Goal: Task Accomplishment & Management: Manage account settings

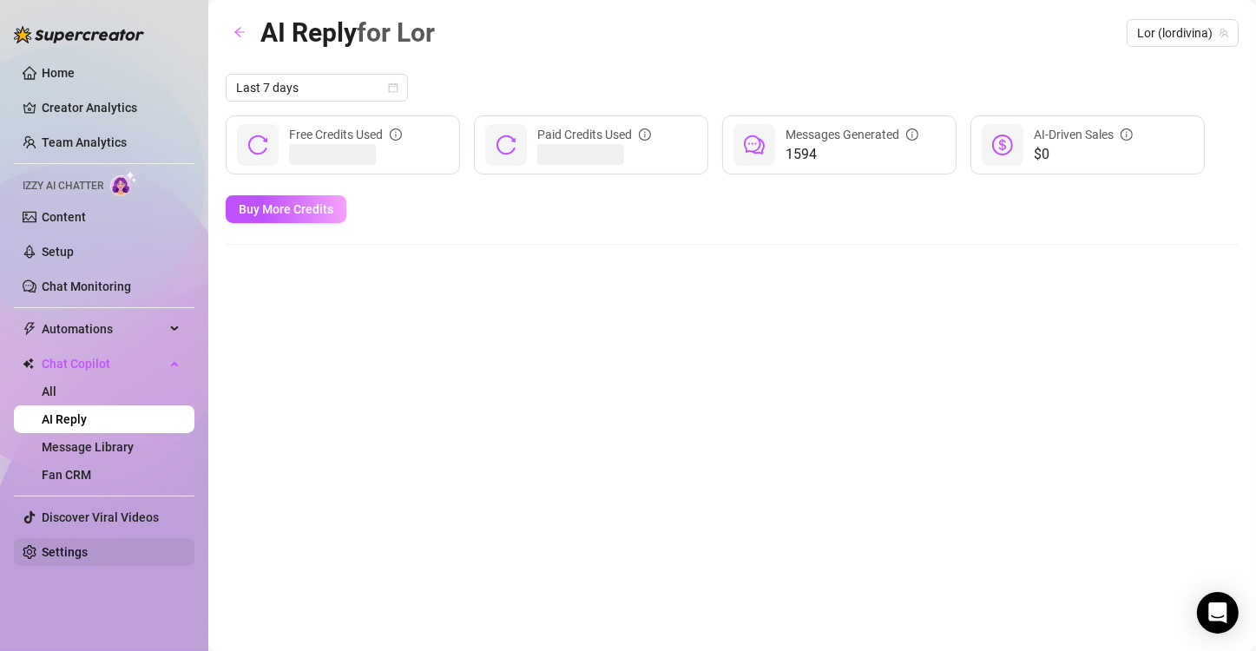
click at [88, 556] on link "Settings" at bounding box center [65, 552] width 46 height 14
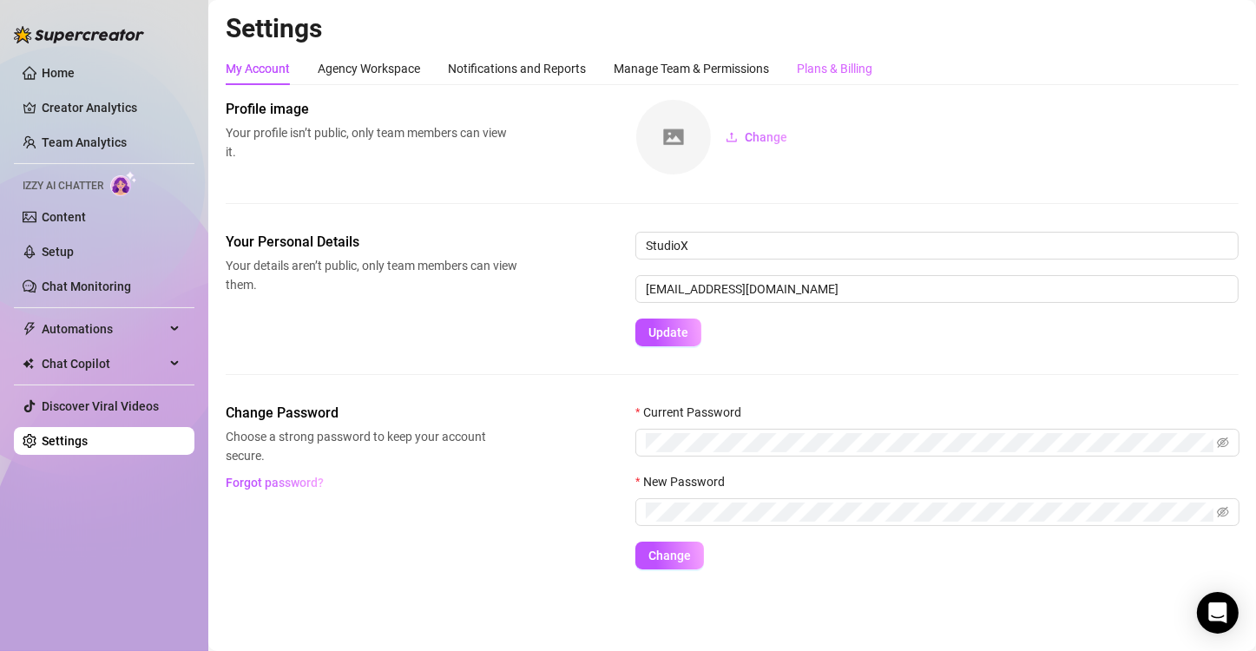
click at [839, 81] on div "Plans & Billing" at bounding box center [835, 68] width 76 height 33
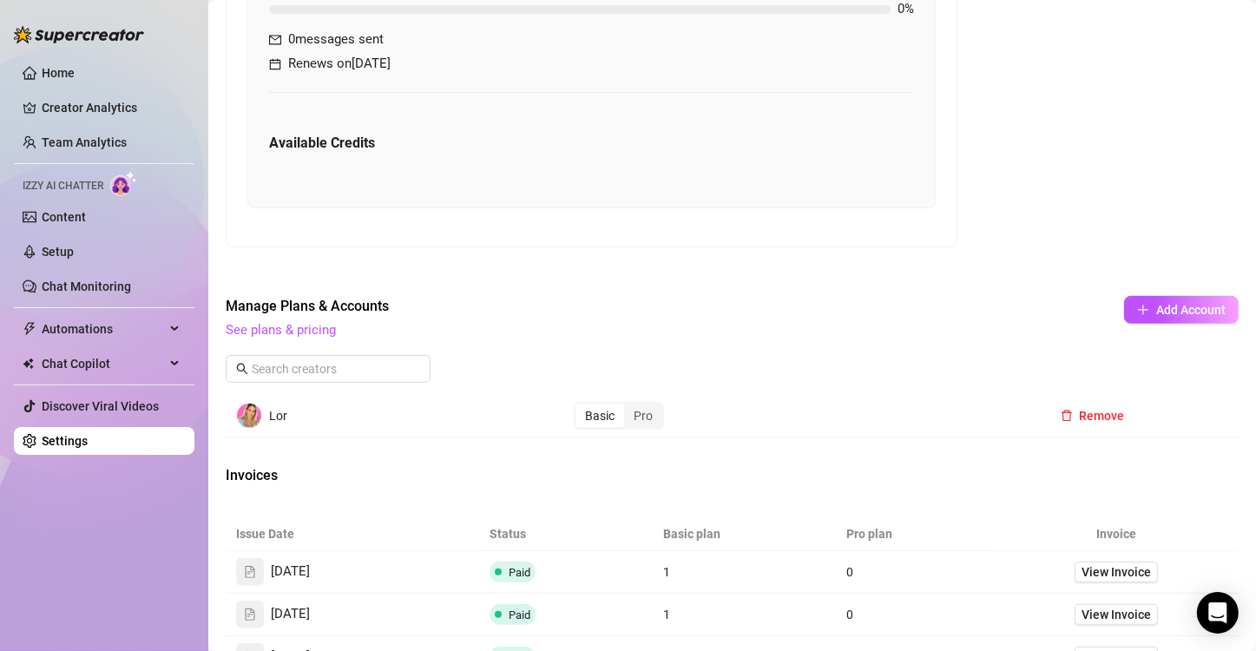
scroll to position [783, 0]
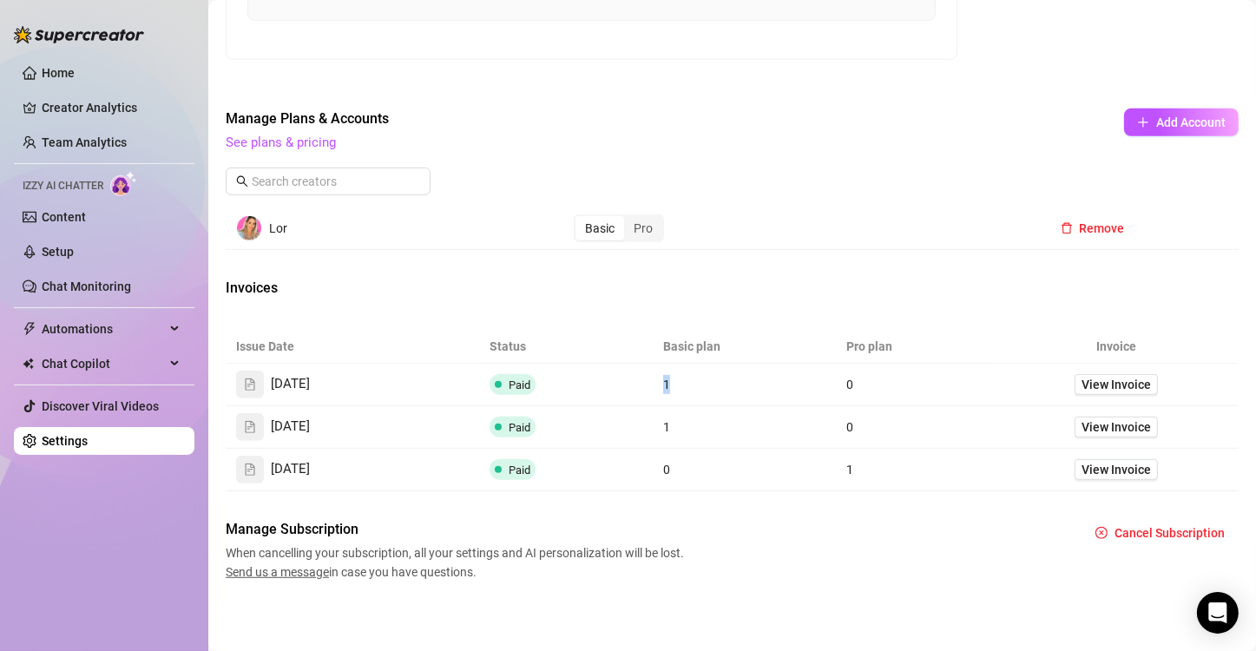
drag, startPoint x: 667, startPoint y: 378, endPoint x: 638, endPoint y: 378, distance: 29.5
click at [638, 378] on tr "[DATE] Paid 1 0 View Invoice" at bounding box center [732, 385] width 1013 height 43
click at [310, 383] on span "[DATE]" at bounding box center [290, 384] width 39 height 21
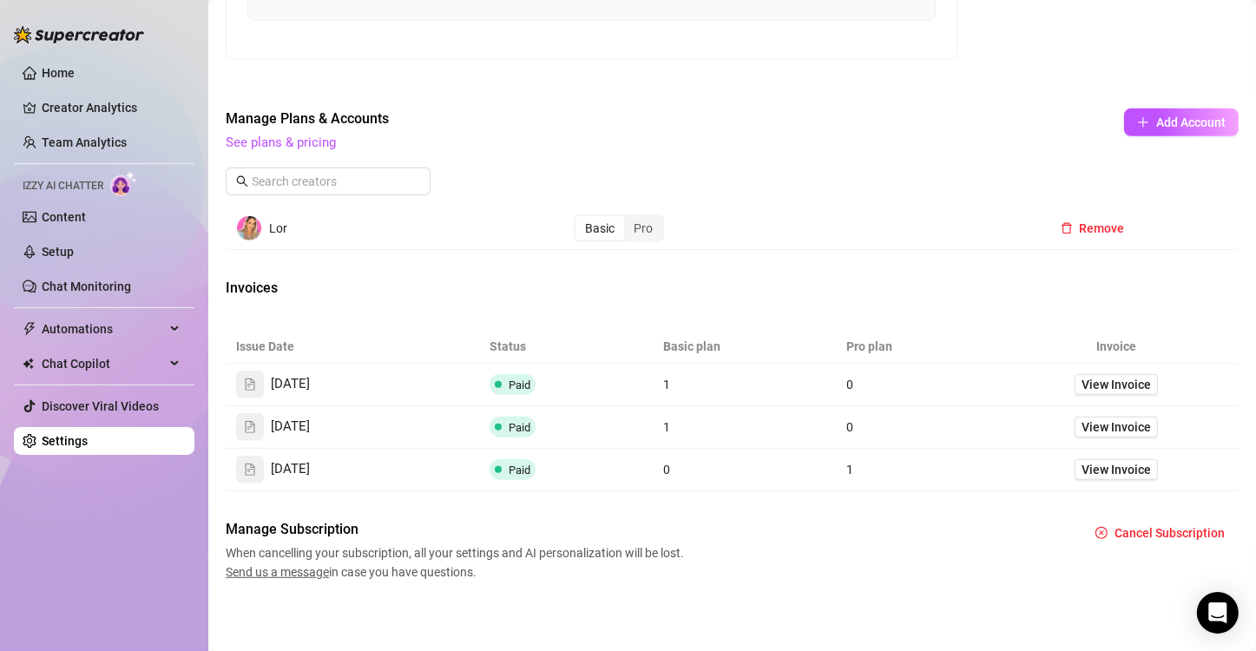
click at [641, 556] on span "When cancelling your subscription, all your settings and AI personalization wil…" at bounding box center [457, 562] width 463 height 38
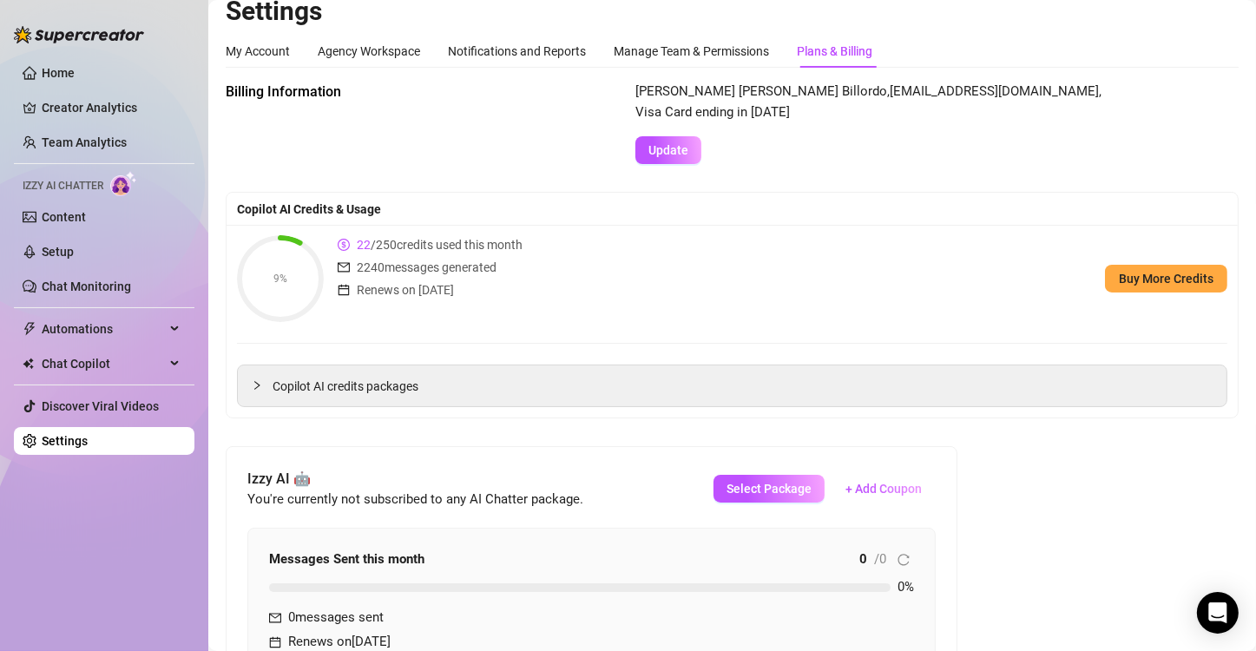
scroll to position [10, 0]
